Goal: Task Accomplishment & Management: Complete application form

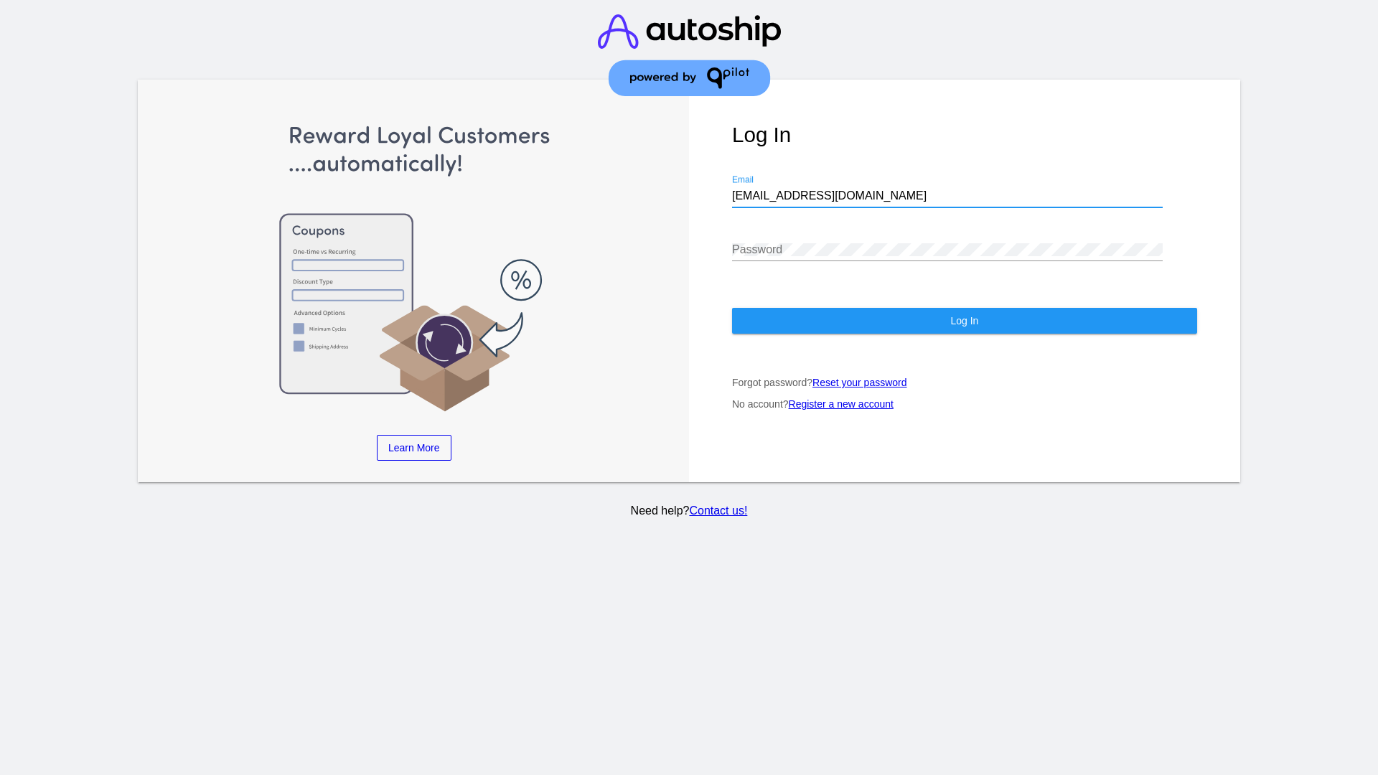
type input "[EMAIL_ADDRESS][DOMAIN_NAME]"
click at [964, 321] on span "Log In" at bounding box center [965, 320] width 28 height 11
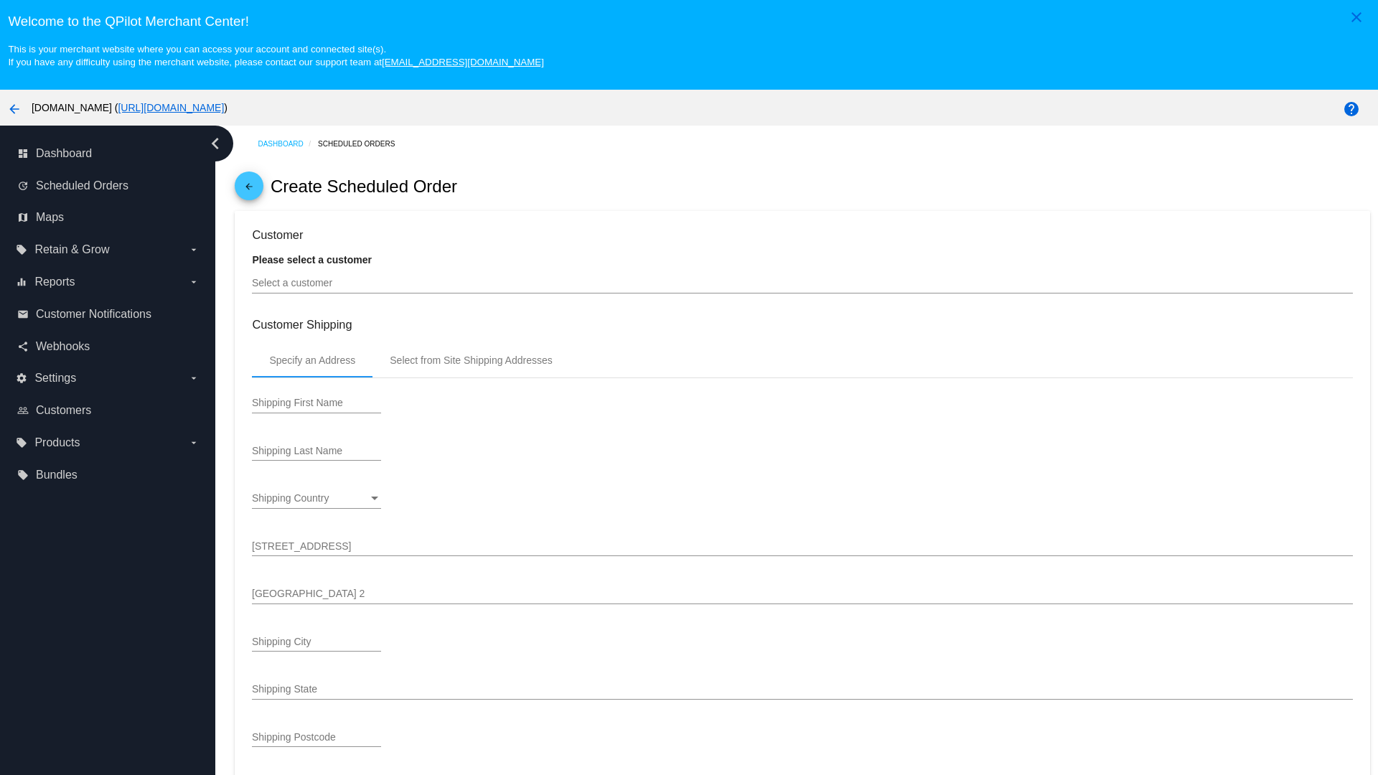
click at [803, 283] on input "Select a customer" at bounding box center [802, 283] width 1101 height 11
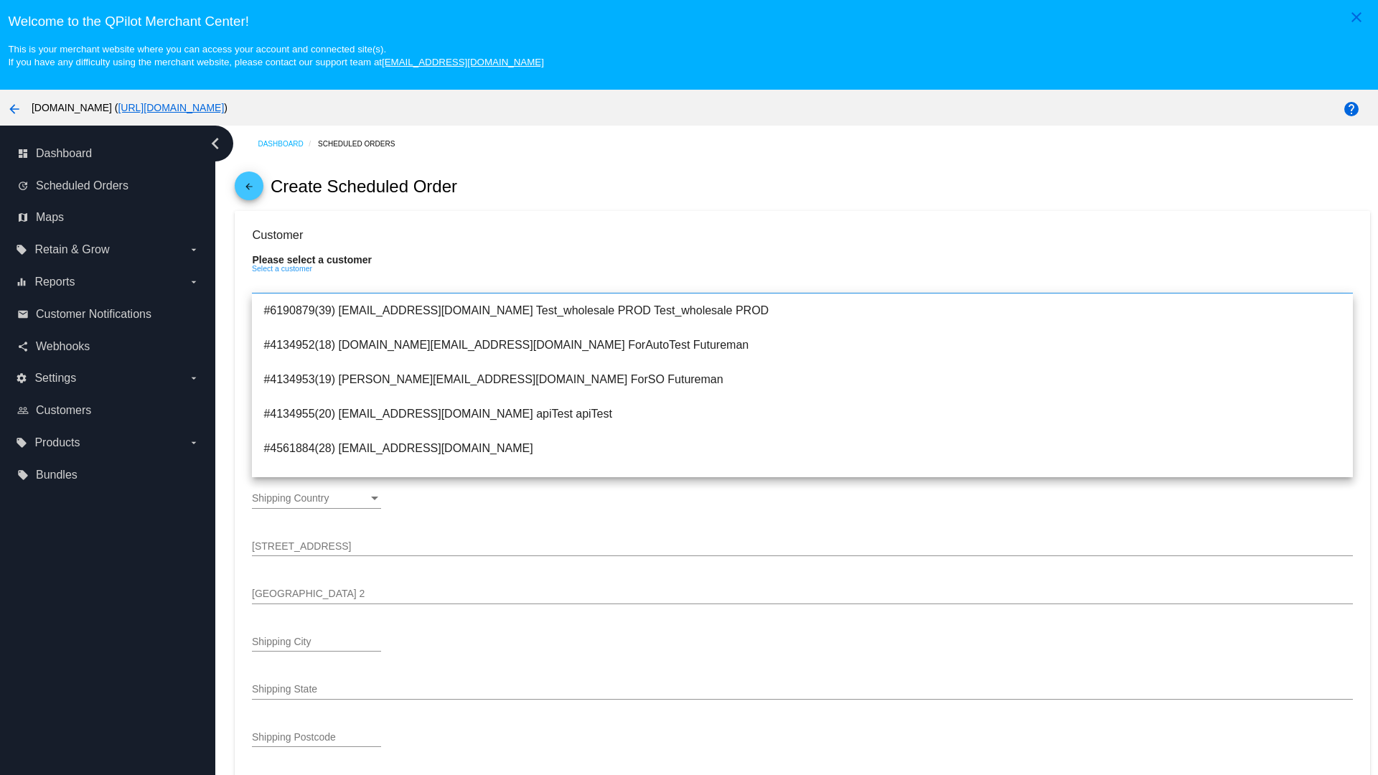
type input "ForSO"
type input "Futureman"
type input "[STREET_ADDRESS]"
type input "[GEOGRAPHIC_DATA][PERSON_NAME]"
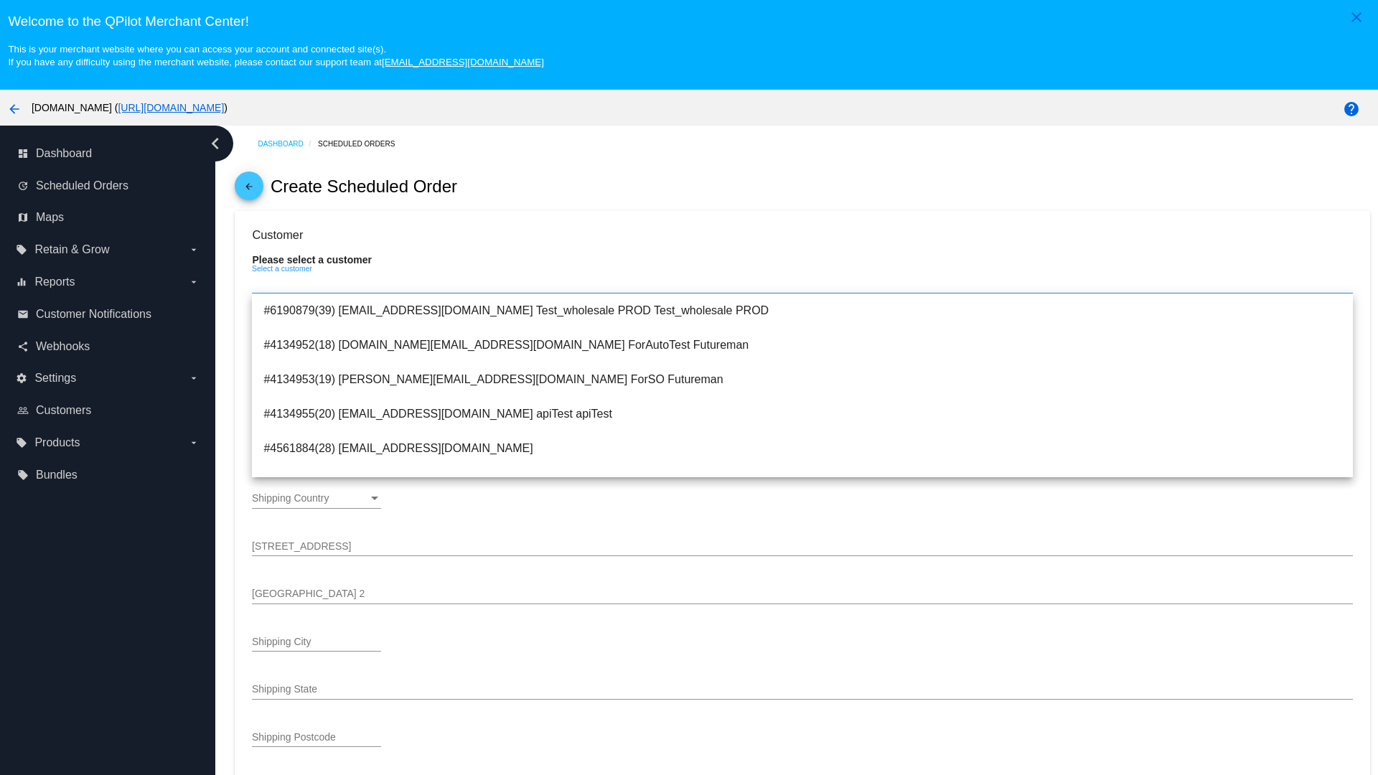
type input "95131"
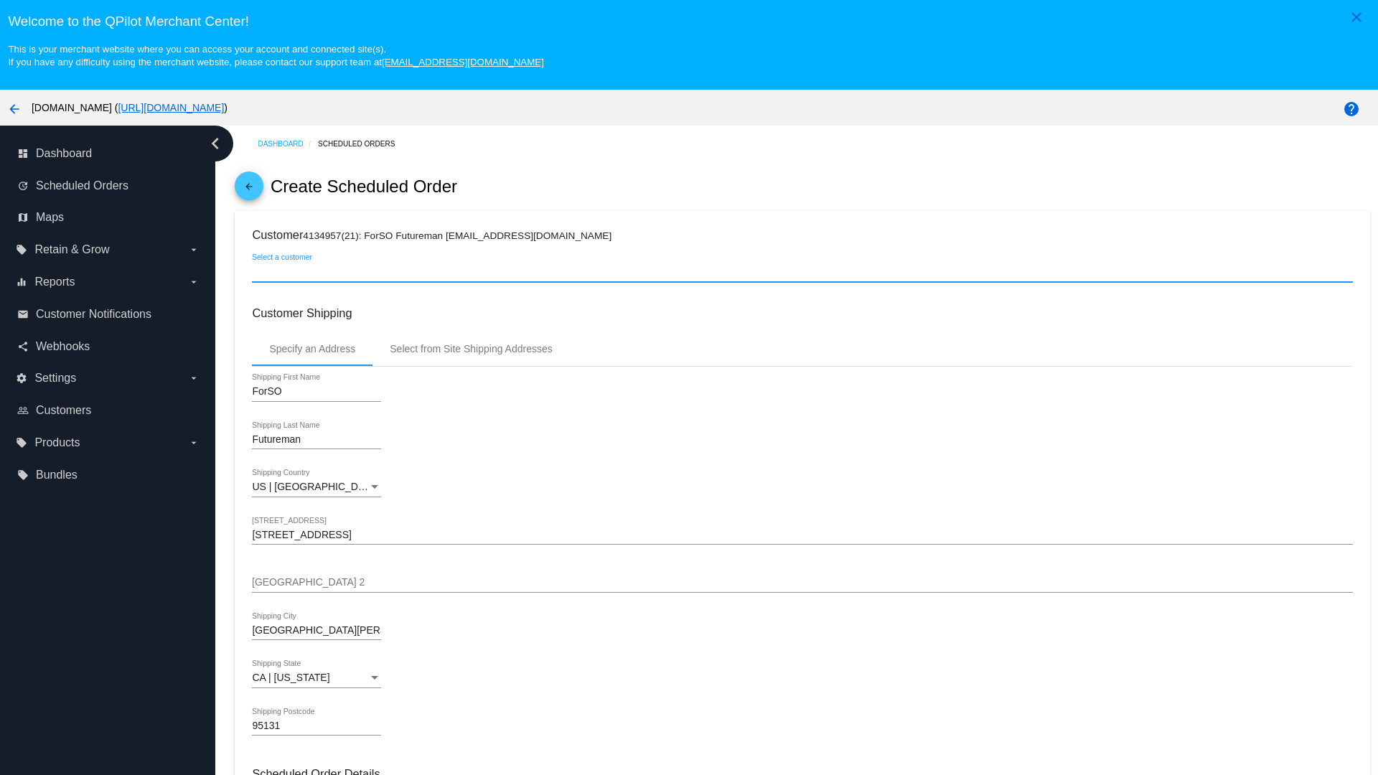
scroll to position [508, 0]
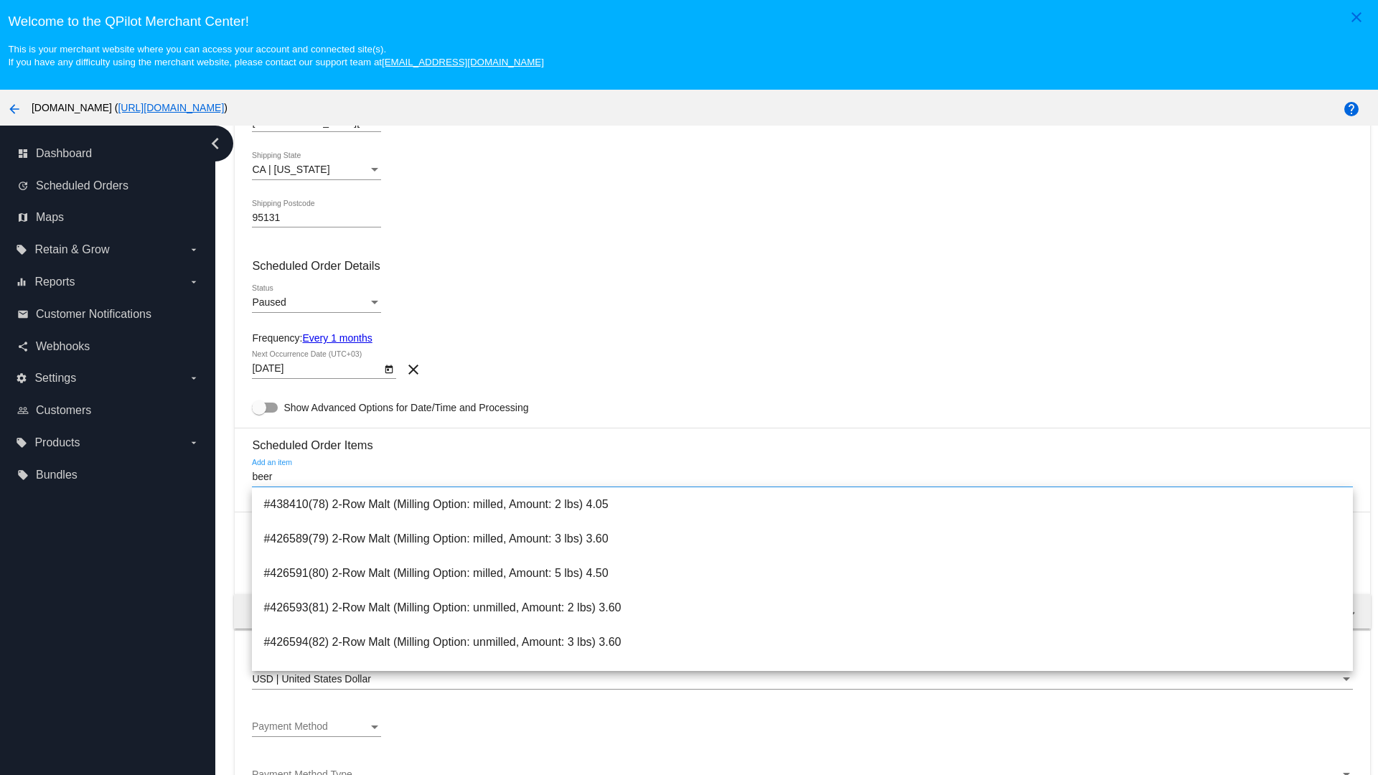
type input "beer"
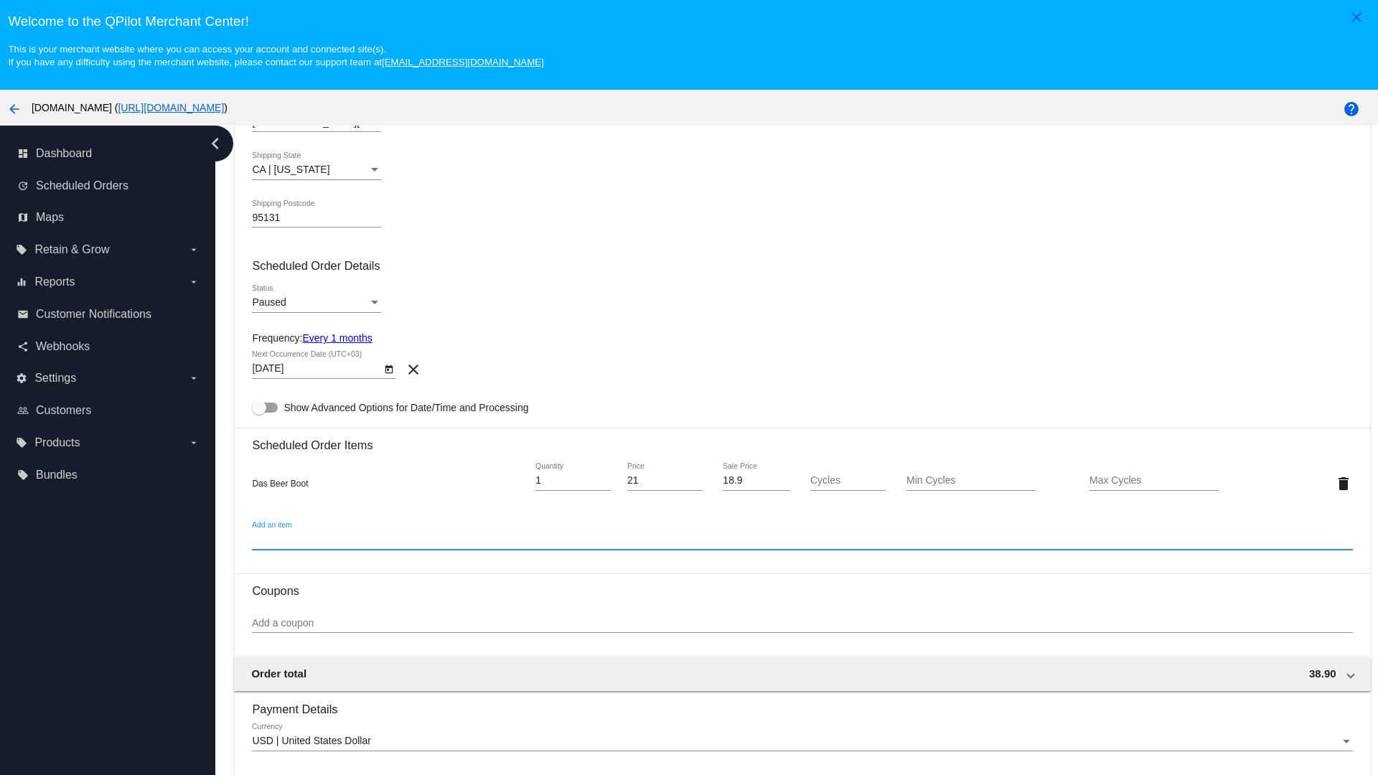
scroll to position [90, 0]
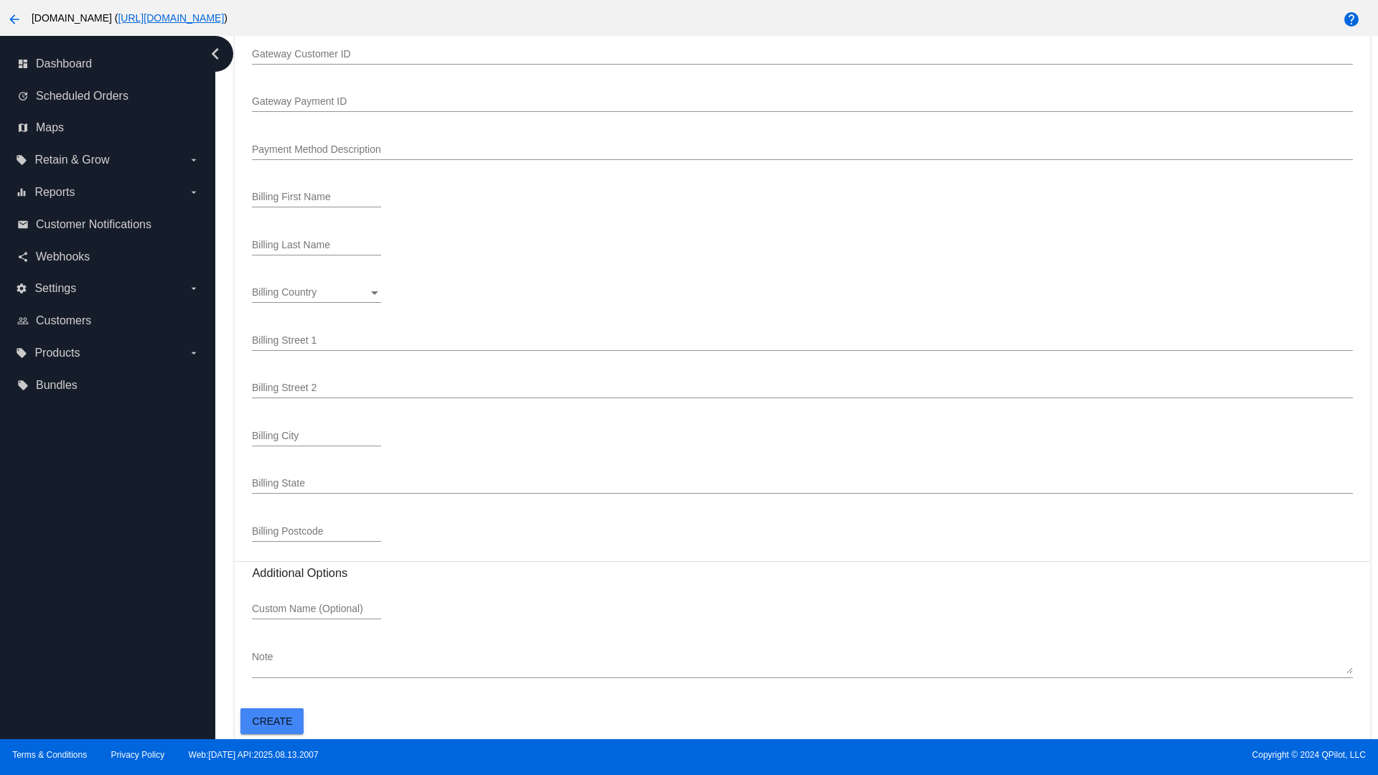
click at [272, 721] on span "Create" at bounding box center [273, 721] width 40 height 11
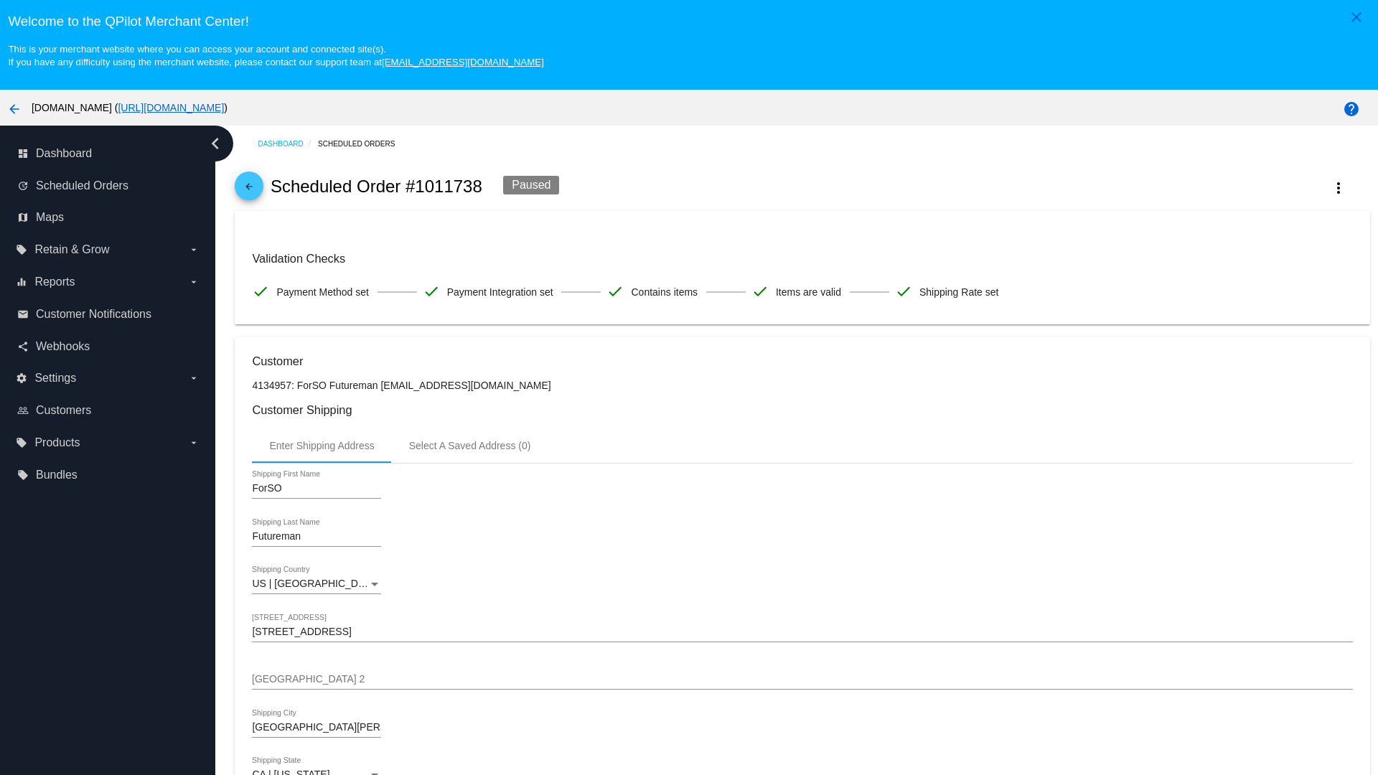
checkbox input "true"
